Goal: Navigation & Orientation: Find specific page/section

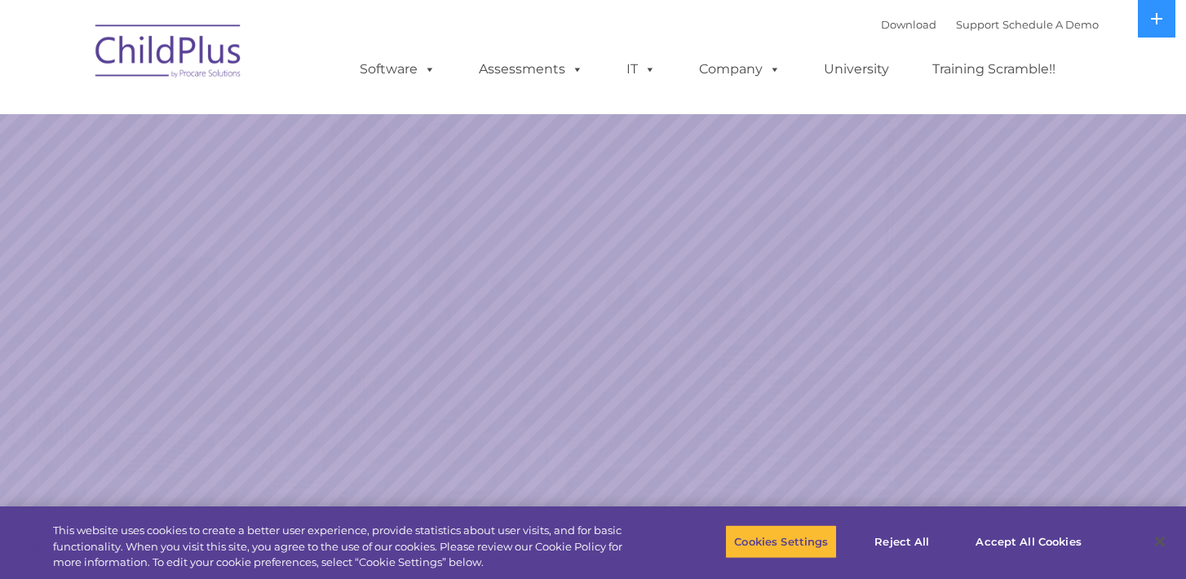
select select "MEDIUM"
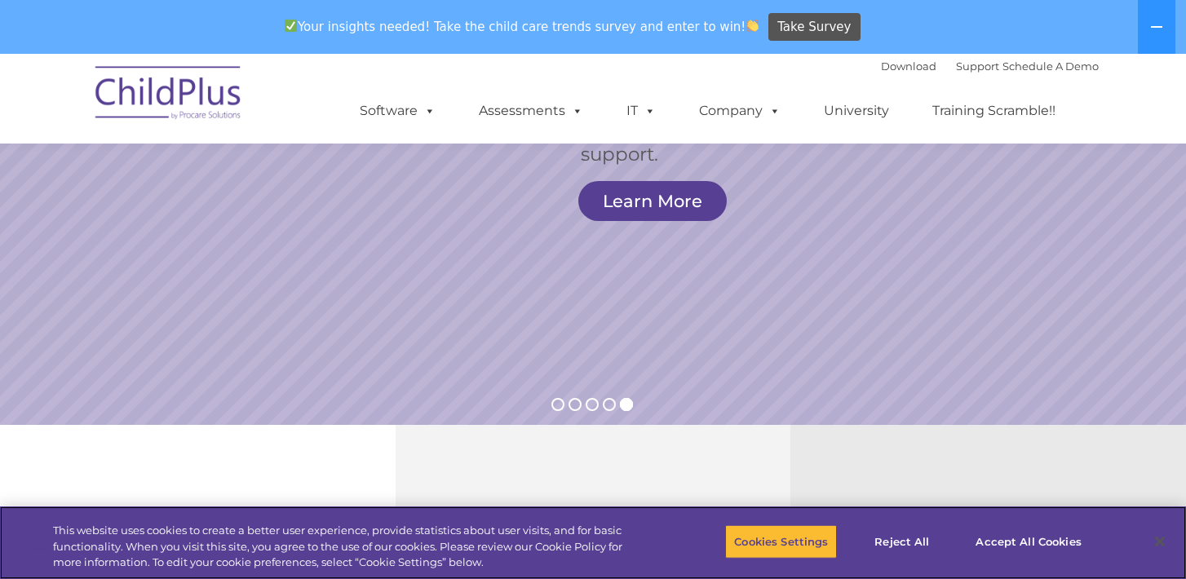
scroll to position [274, 0]
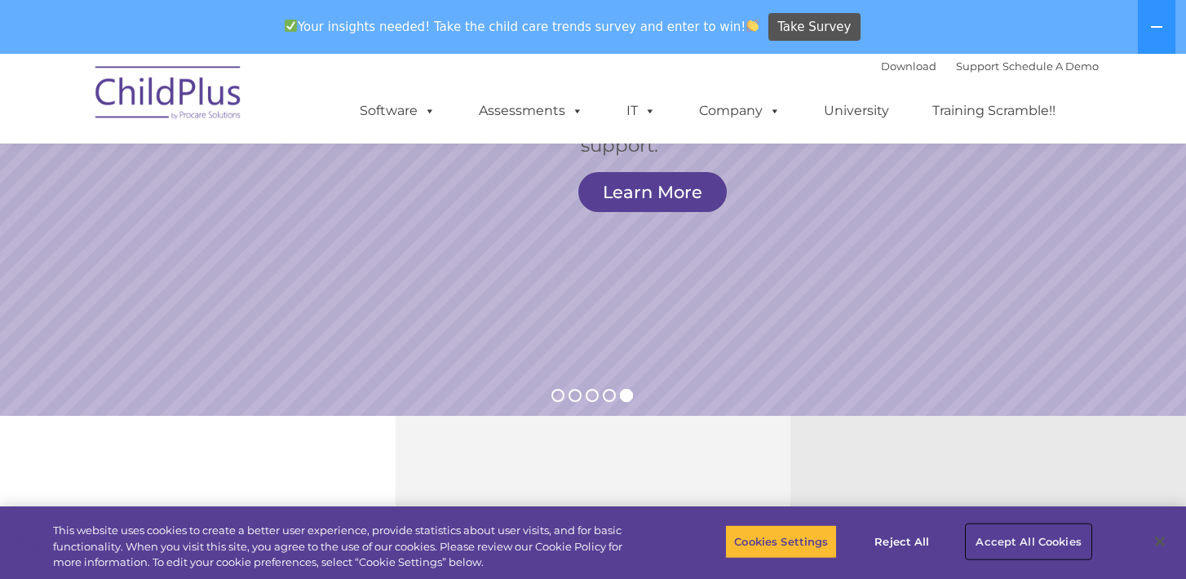
click at [1018, 537] on button "Accept All Cookies" at bounding box center [1027, 541] width 123 height 34
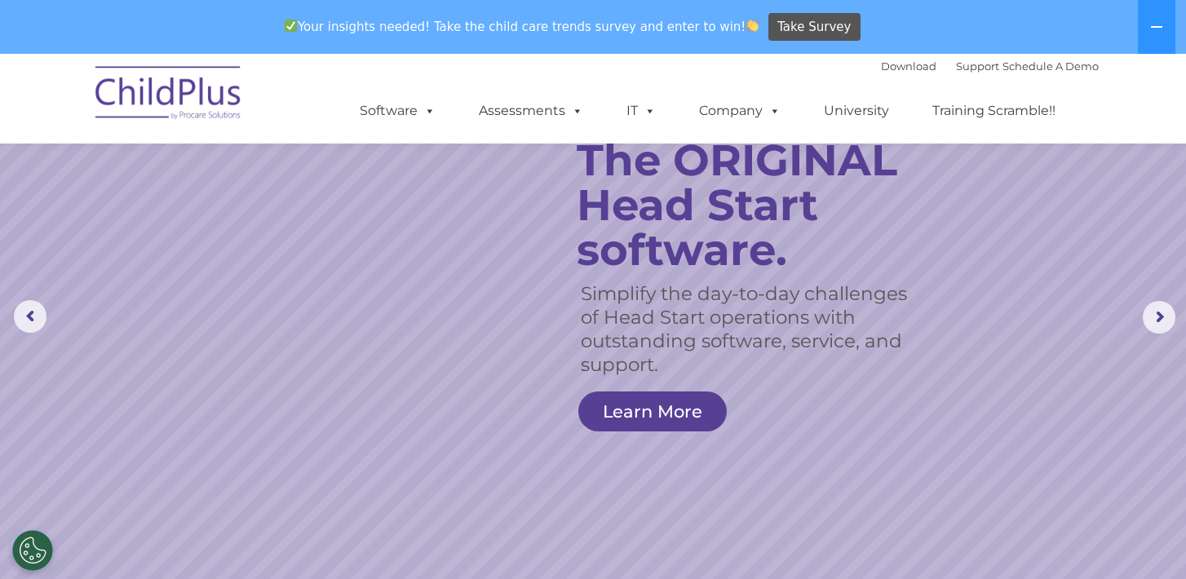
scroll to position [0, 0]
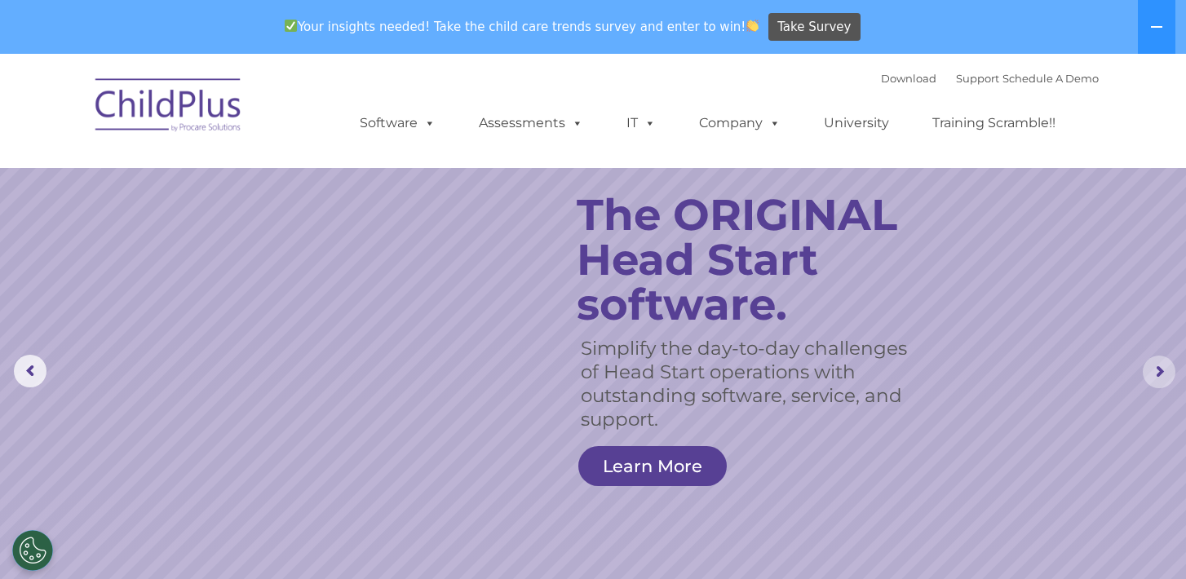
click at [1155, 371] on rs-arrow at bounding box center [1158, 371] width 33 height 33
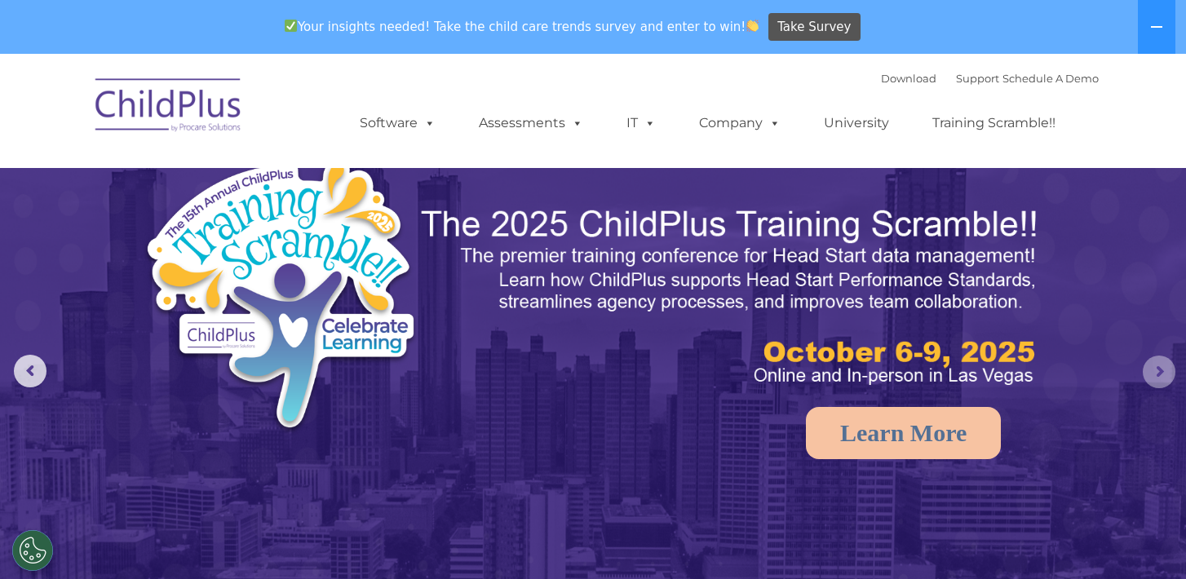
click at [1155, 371] on rs-arrow at bounding box center [1158, 371] width 33 height 33
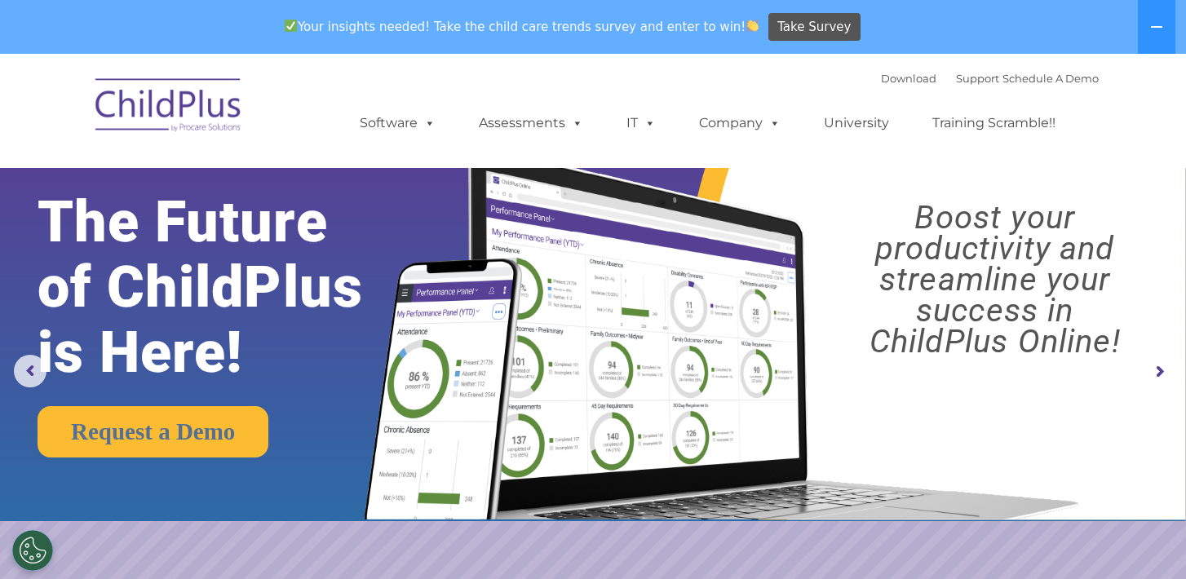
click at [1155, 371] on rs-arrow at bounding box center [1158, 371] width 33 height 33
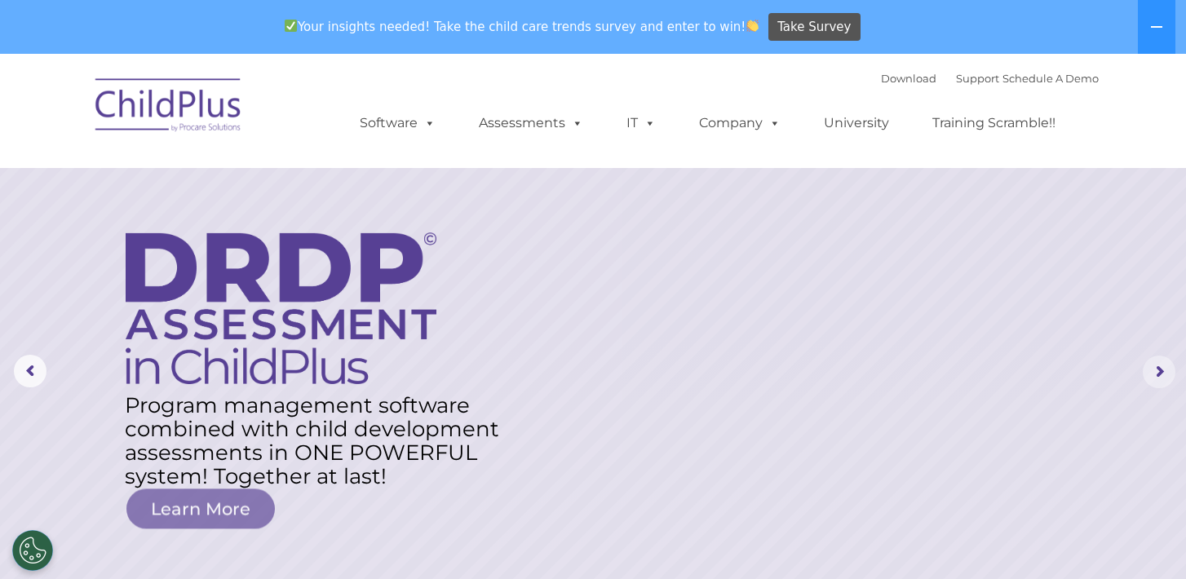
click at [1155, 371] on rs-arrow at bounding box center [1158, 371] width 33 height 33
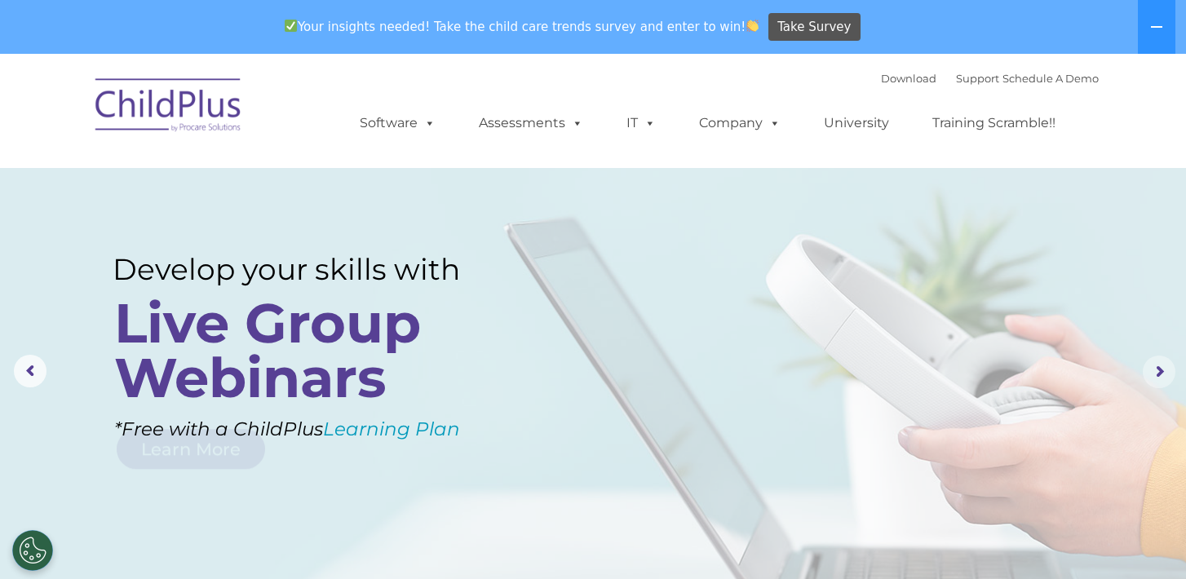
click at [1155, 371] on rs-arrow at bounding box center [1158, 371] width 33 height 33
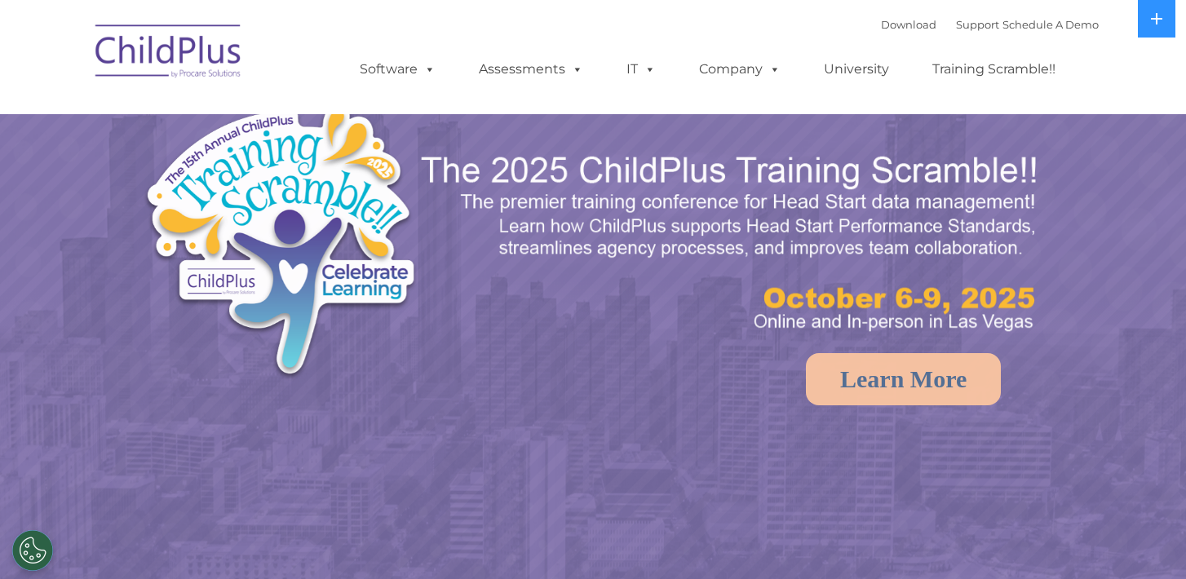
select select "MEDIUM"
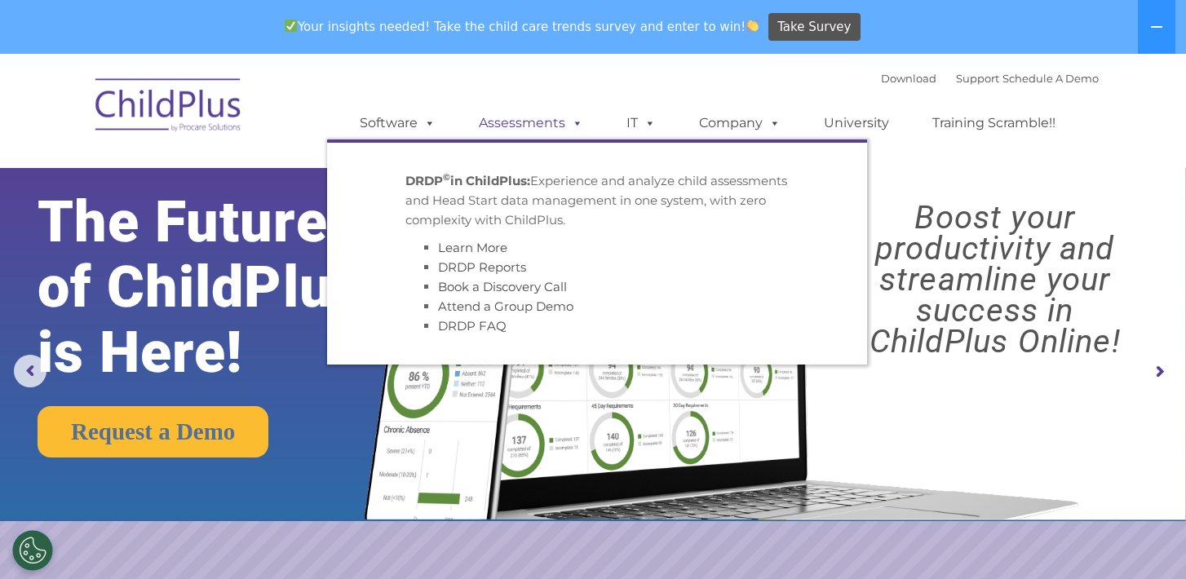
click at [574, 121] on span at bounding box center [574, 122] width 18 height 15
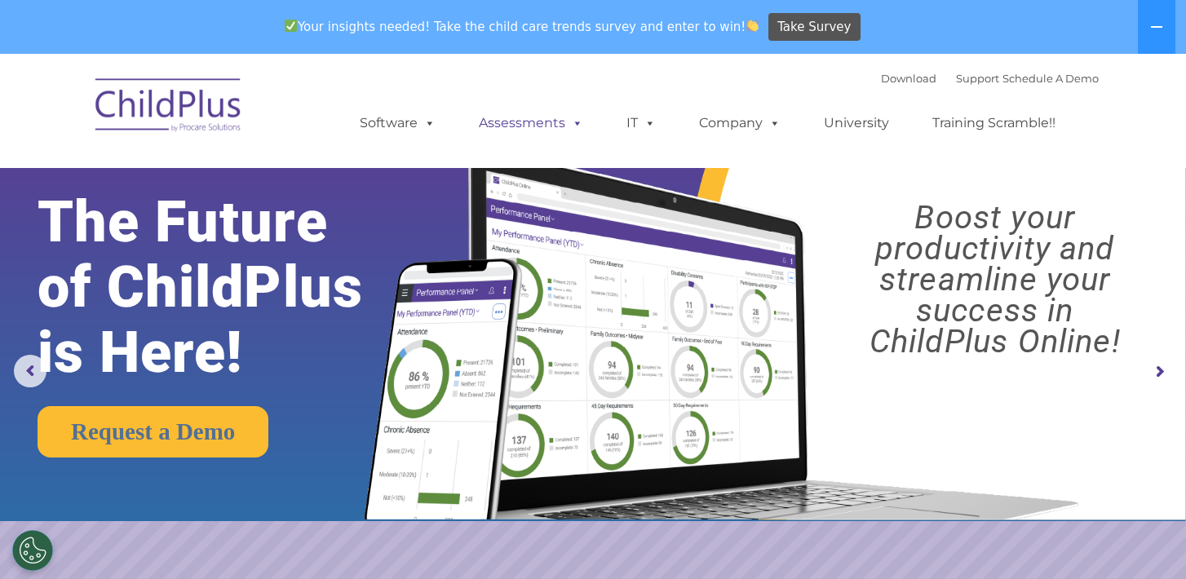
click at [574, 121] on span at bounding box center [574, 122] width 18 height 15
